Goal: Information Seeking & Learning: Learn about a topic

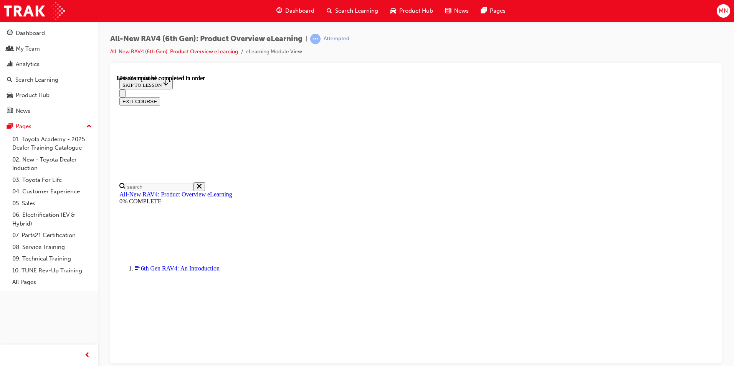
scroll to position [718, 0]
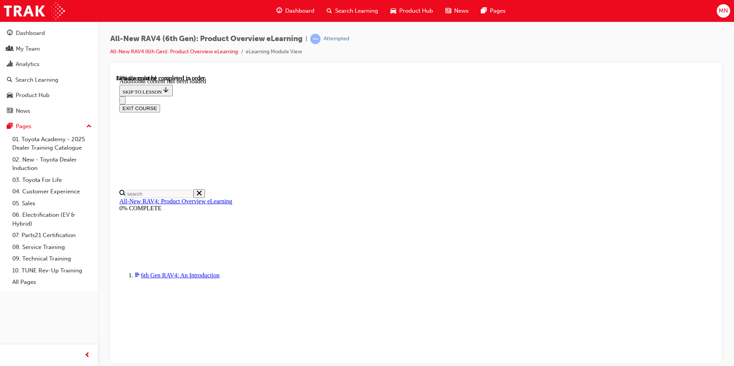
scroll to position [1117, 0]
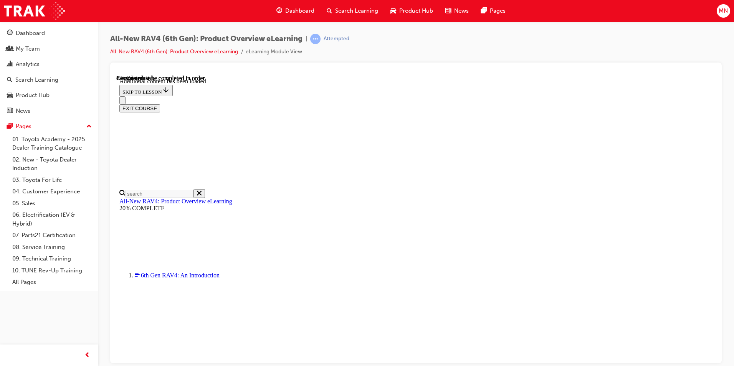
drag, startPoint x: 353, startPoint y: 226, endPoint x: 491, endPoint y: 246, distance: 139.3
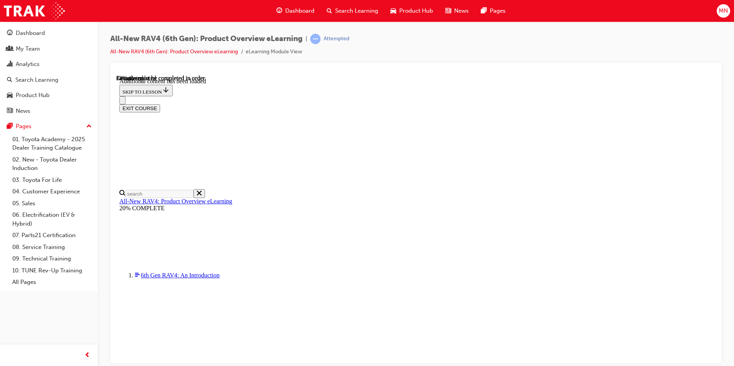
drag, startPoint x: 368, startPoint y: 240, endPoint x: 503, endPoint y: 255, distance: 135.7
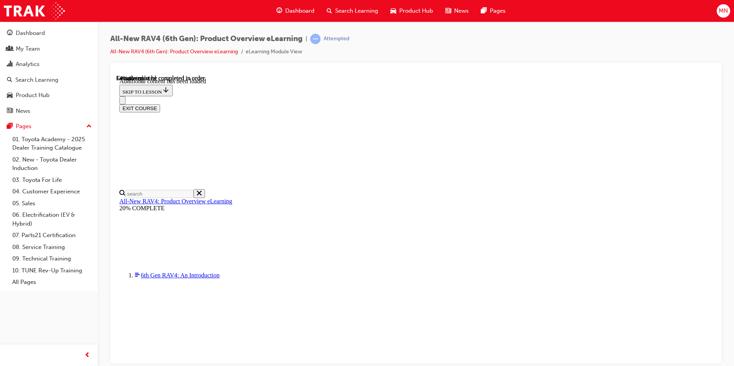
drag, startPoint x: 390, startPoint y: 282, endPoint x: 522, endPoint y: 283, distance: 132.5
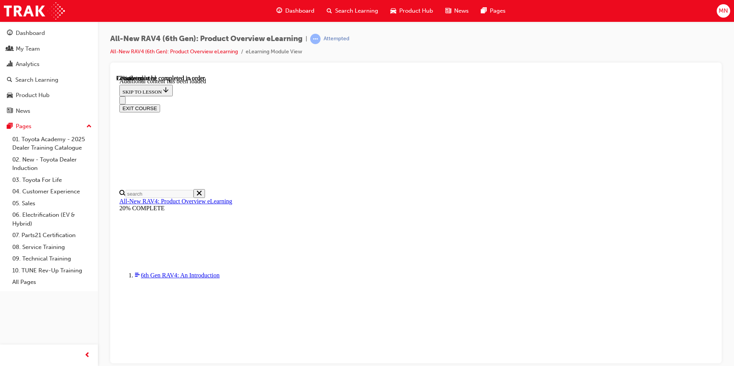
drag, startPoint x: 395, startPoint y: 218, endPoint x: 502, endPoint y: 230, distance: 107.4
drag, startPoint x: 502, startPoint y: 230, endPoint x: 464, endPoint y: 240, distance: 39.3
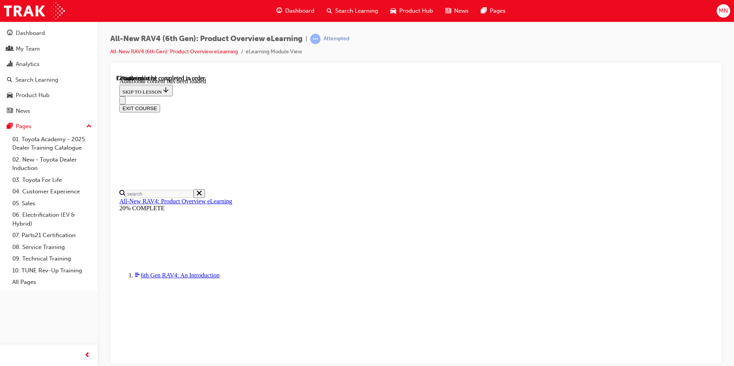
drag, startPoint x: 359, startPoint y: 187, endPoint x: 433, endPoint y: 188, distance: 73.4
